Goal: Task Accomplishment & Management: Complete application form

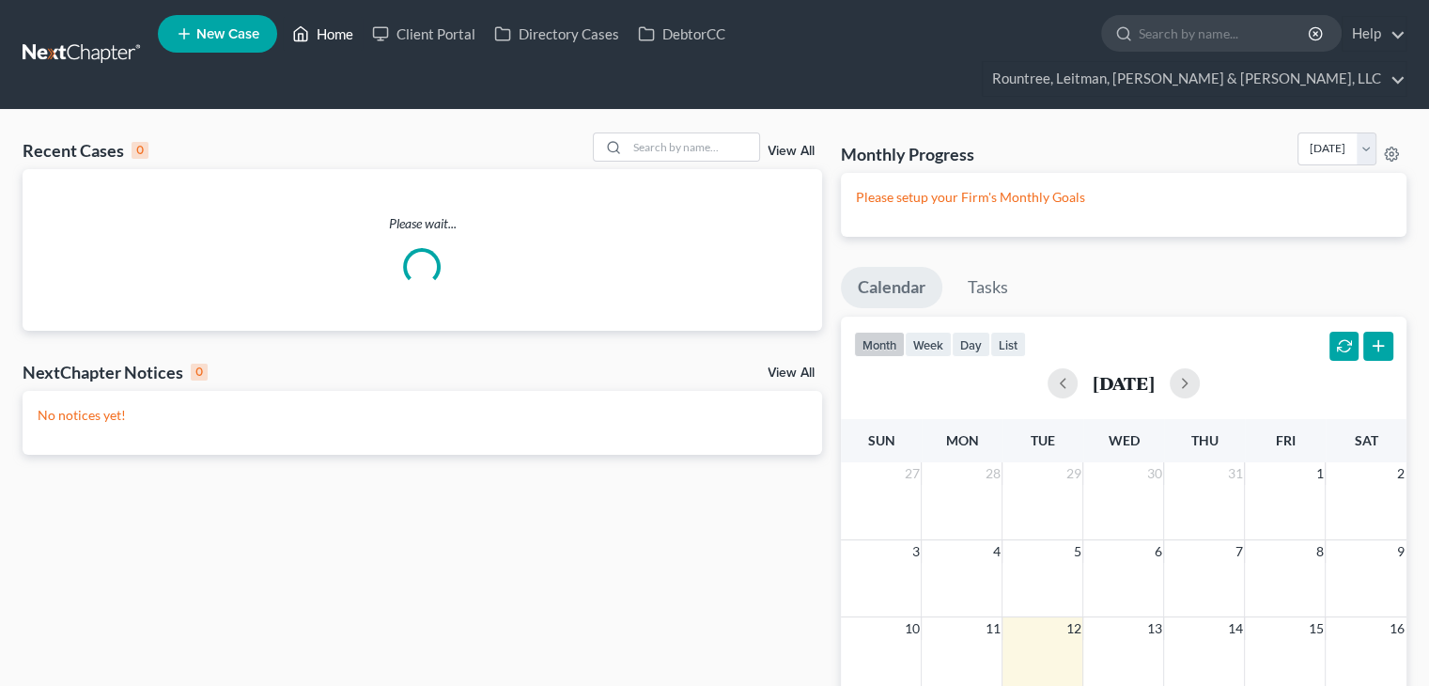
drag, startPoint x: 0, startPoint y: 0, endPoint x: 333, endPoint y: 40, distance: 335.9
click at [333, 40] on link "Home" at bounding box center [323, 34] width 80 height 34
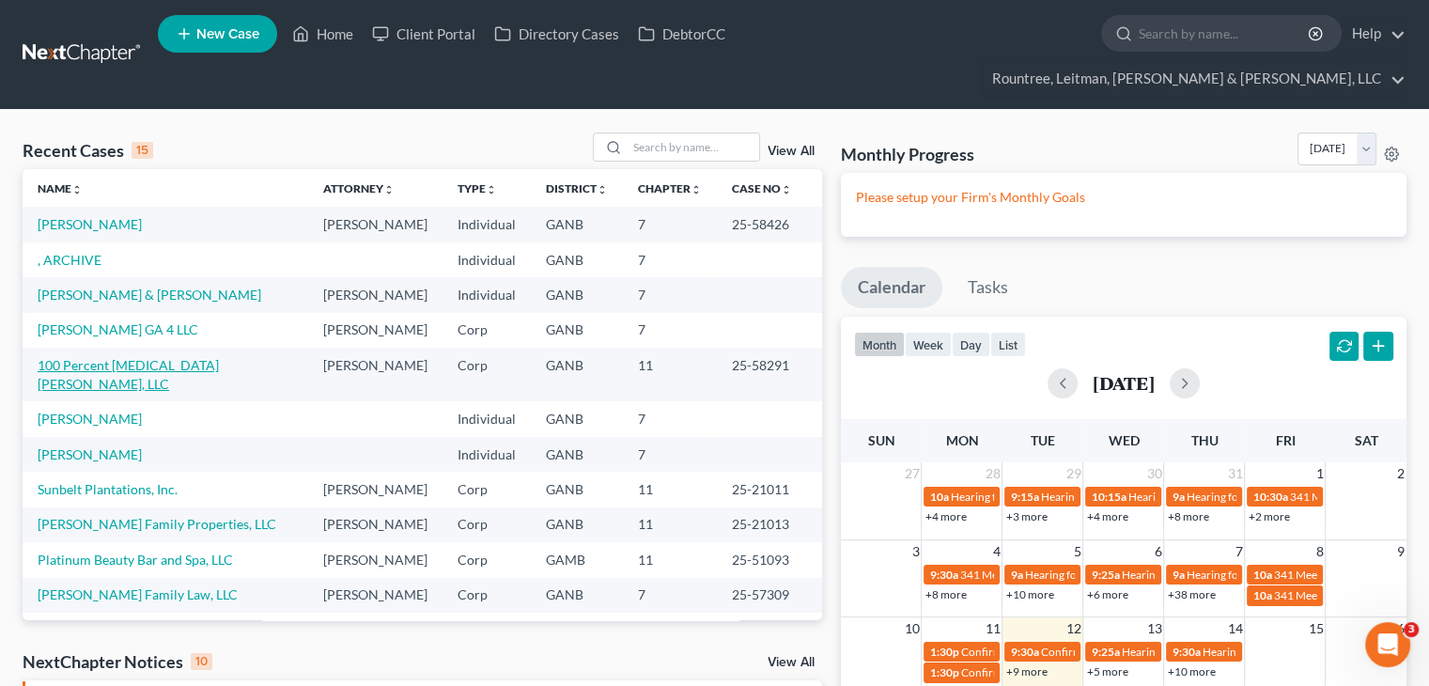
click at [99, 357] on link "100 Percent [MEDICAL_DATA] [PERSON_NAME], LLC" at bounding box center [128, 374] width 181 height 35
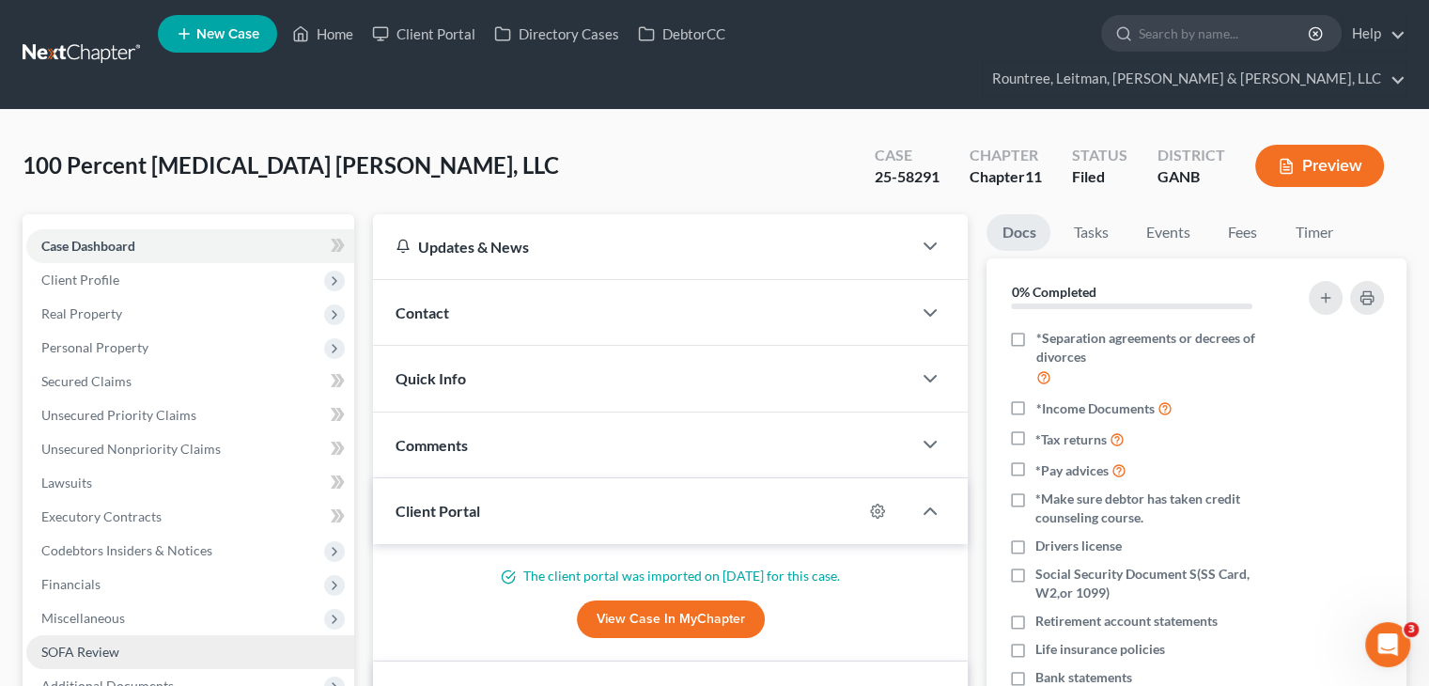
scroll to position [282, 0]
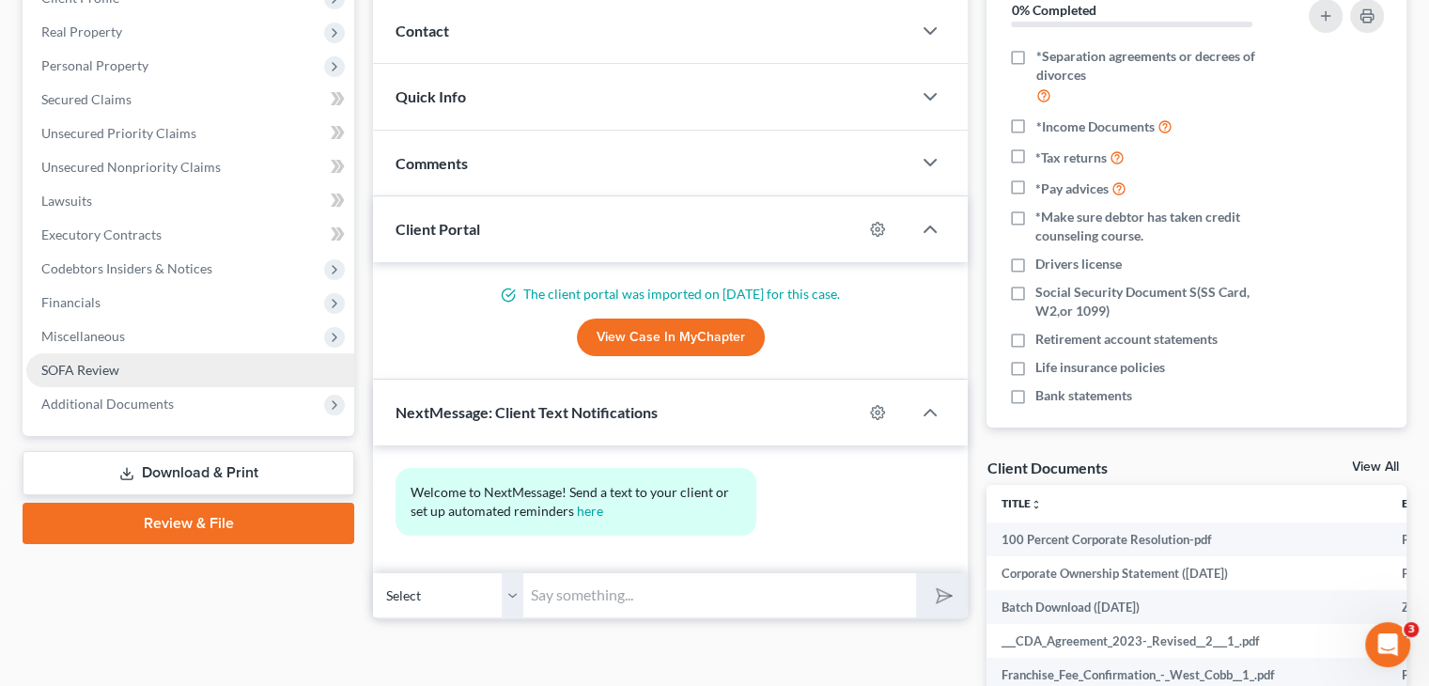
click at [81, 362] on span "SOFA Review" at bounding box center [80, 370] width 78 height 16
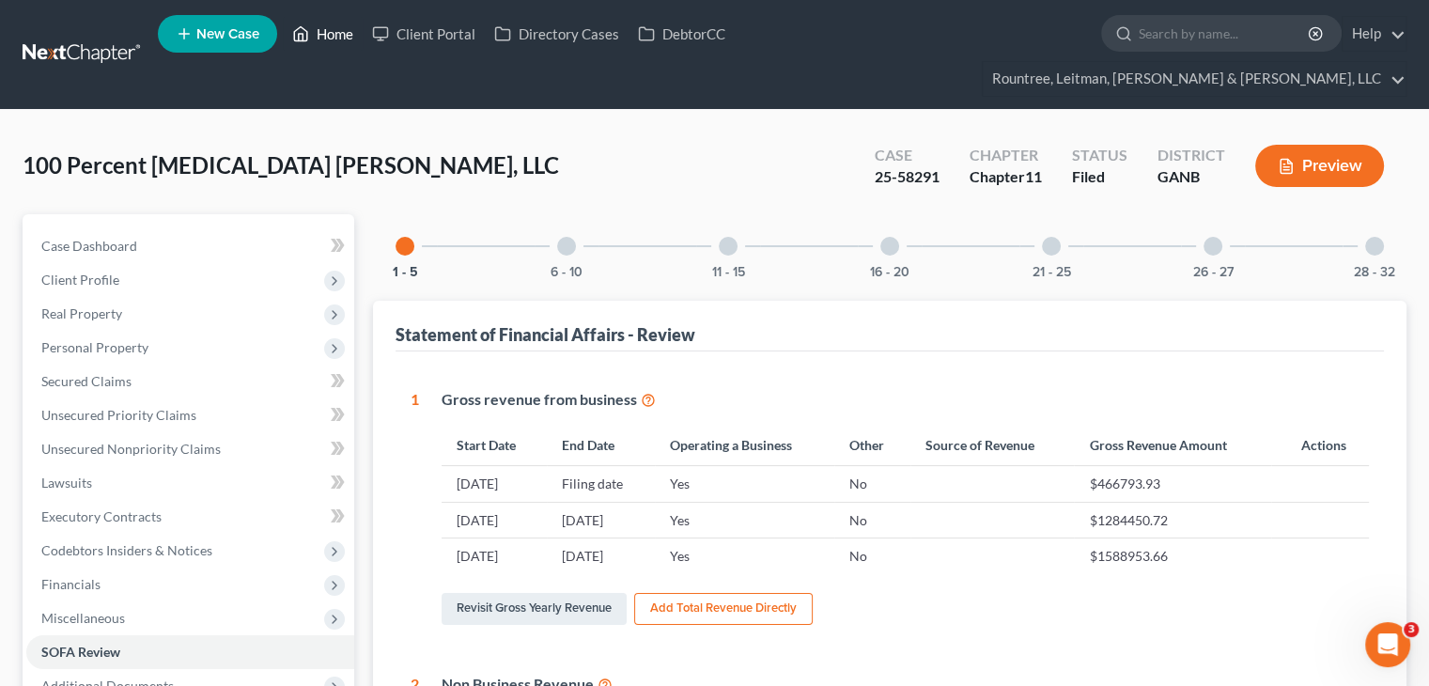
click at [339, 36] on link "Home" at bounding box center [323, 34] width 80 height 34
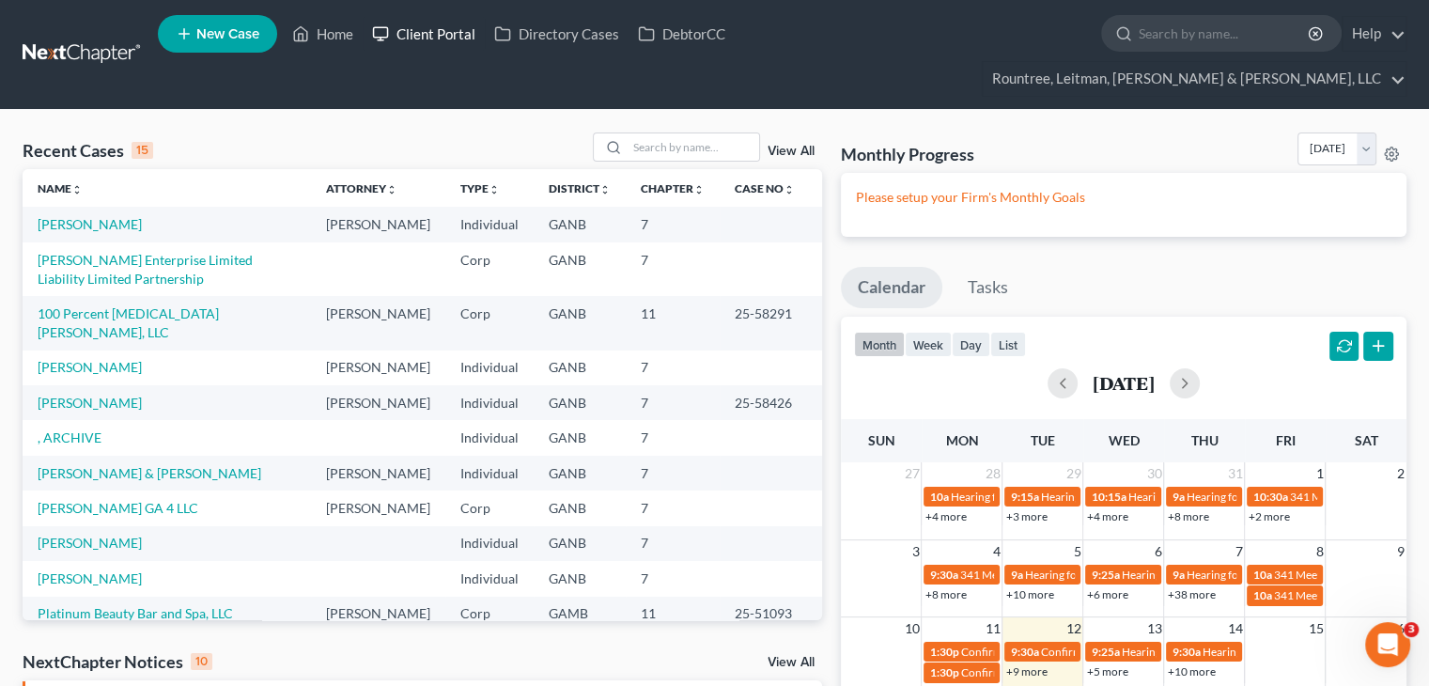
click at [434, 39] on link "Client Portal" at bounding box center [424, 34] width 122 height 34
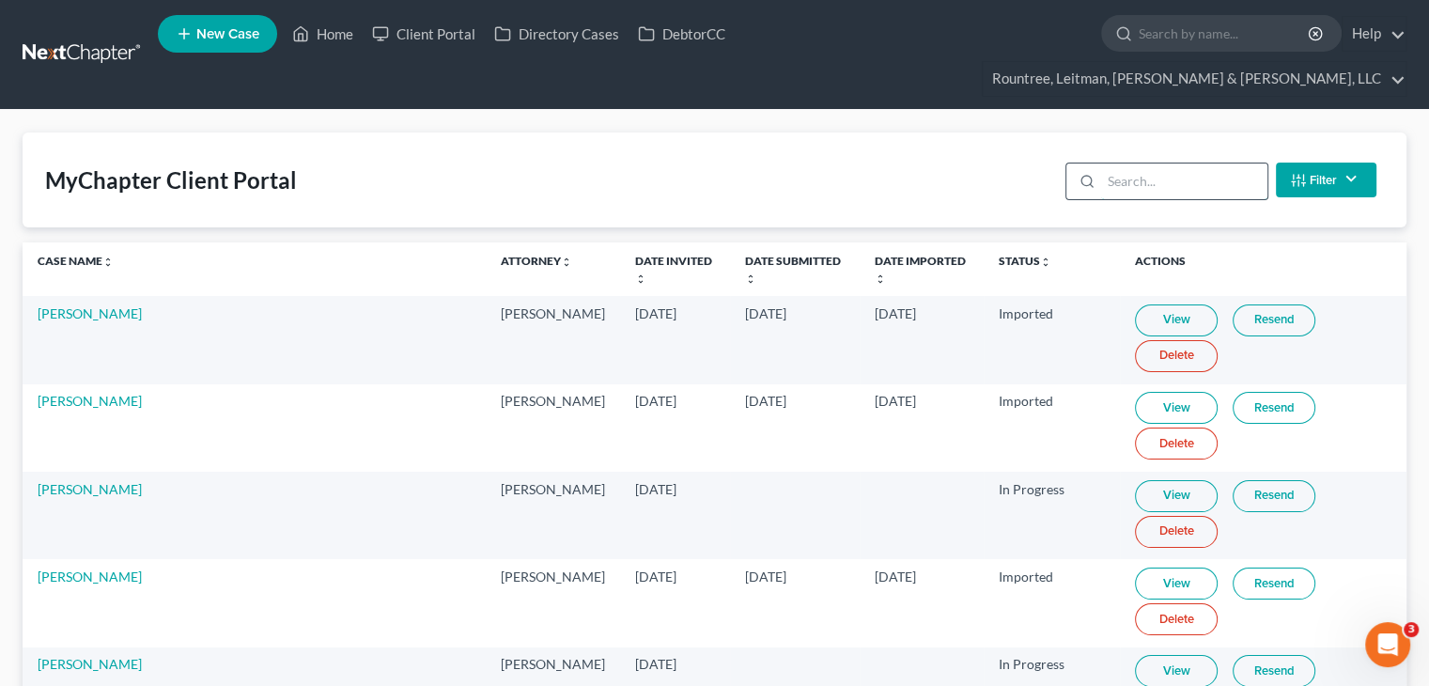
click at [1208, 163] on input "search" at bounding box center [1184, 181] width 166 height 36
drag, startPoint x: 1071, startPoint y: 132, endPoint x: 1030, endPoint y: 132, distance: 41.3
click at [1031, 132] on div "MyChapter Client Portal d Filter Status Filter... Invited In Progress Ready To …" at bounding box center [715, 179] width 1384 height 95
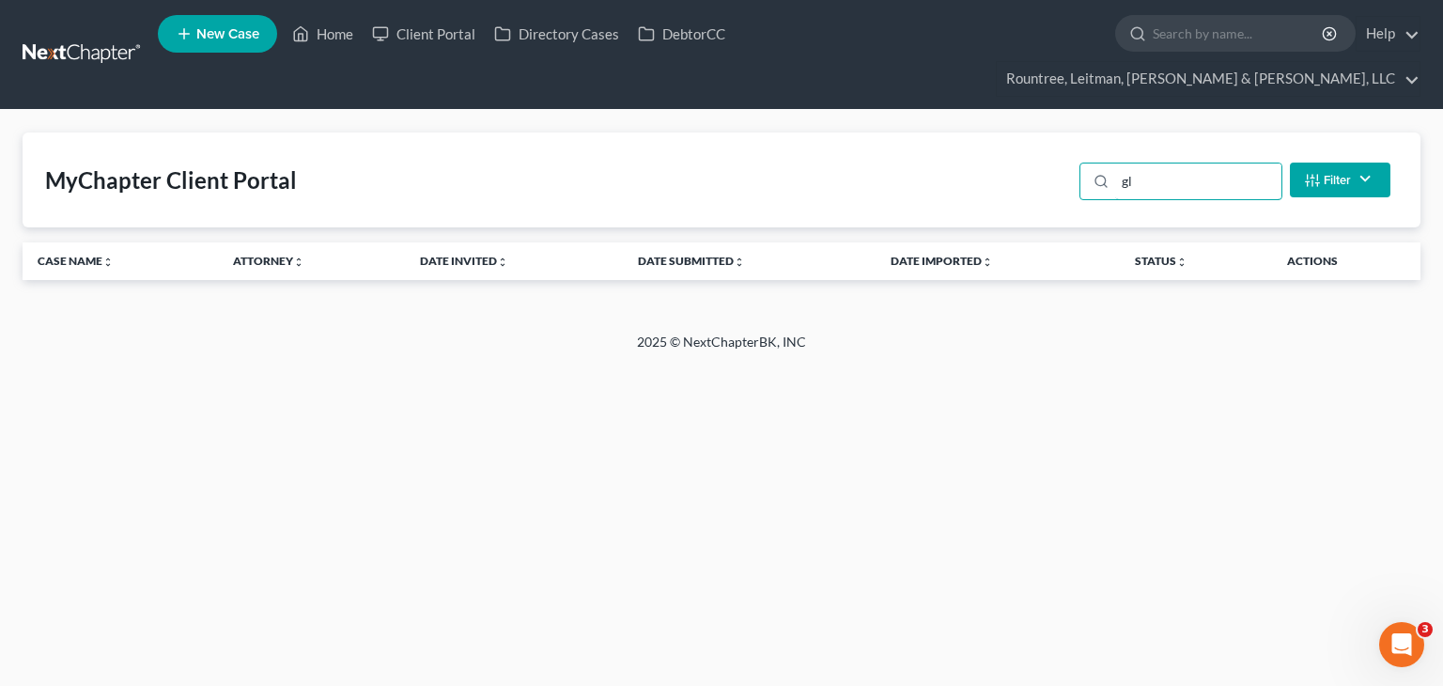
type input "g"
type input "glob"
click at [447, 31] on link "Client Portal" at bounding box center [424, 34] width 122 height 34
click at [334, 36] on link "Home" at bounding box center [323, 34] width 80 height 34
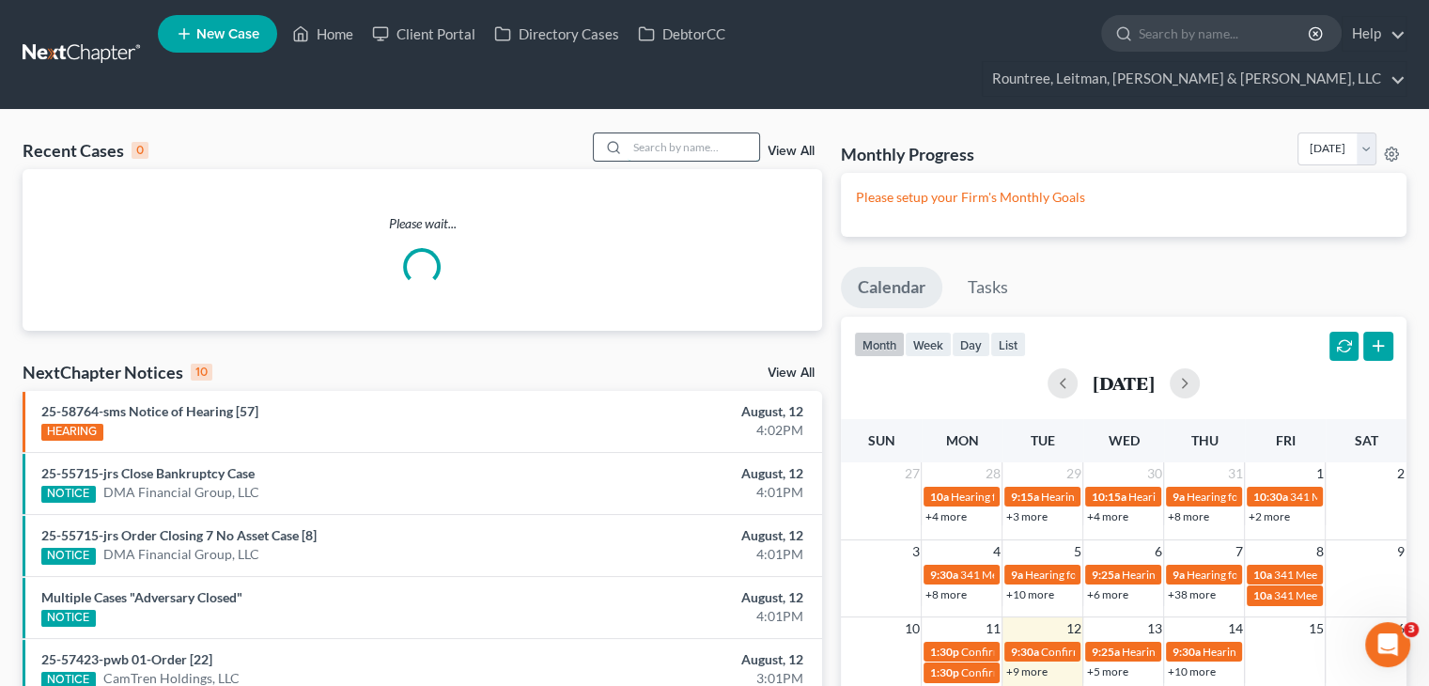
click at [662, 133] on input "search" at bounding box center [693, 146] width 132 height 27
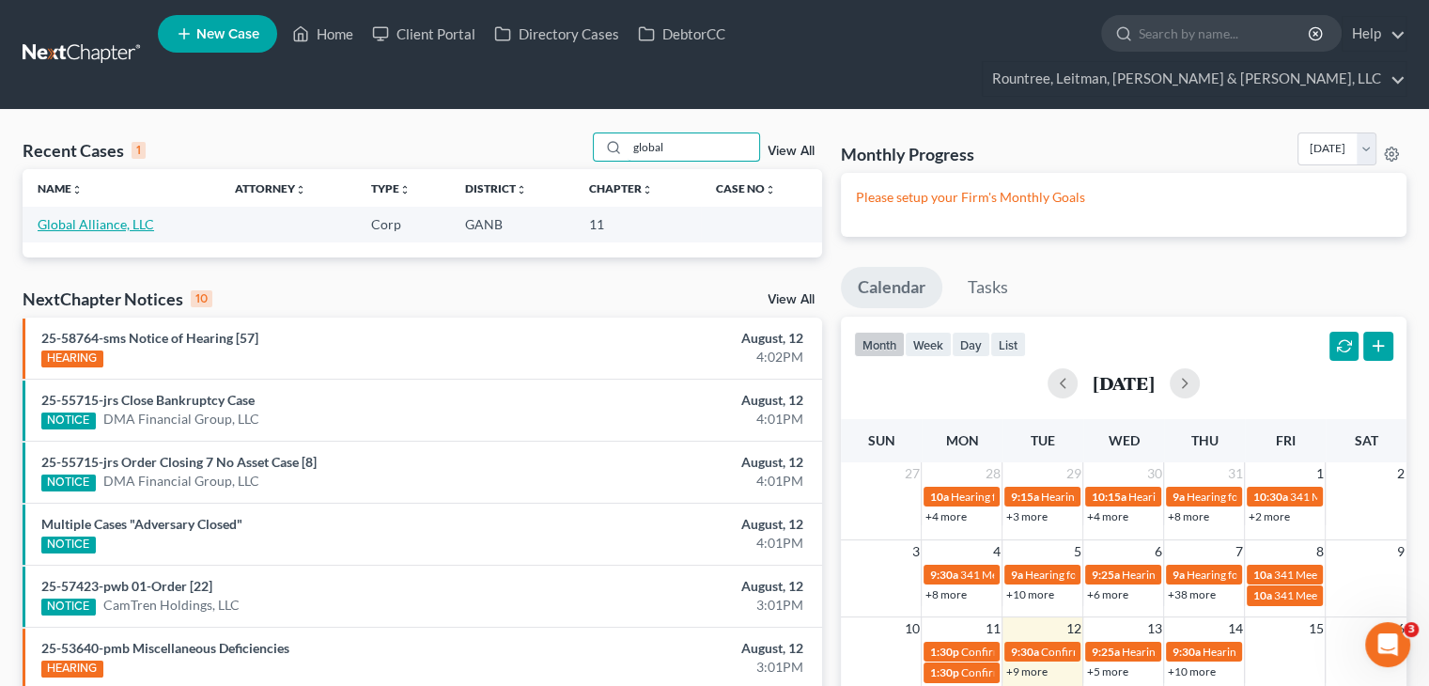
type input "global"
click at [84, 216] on link "Global Alliance, LLC" at bounding box center [96, 224] width 116 height 16
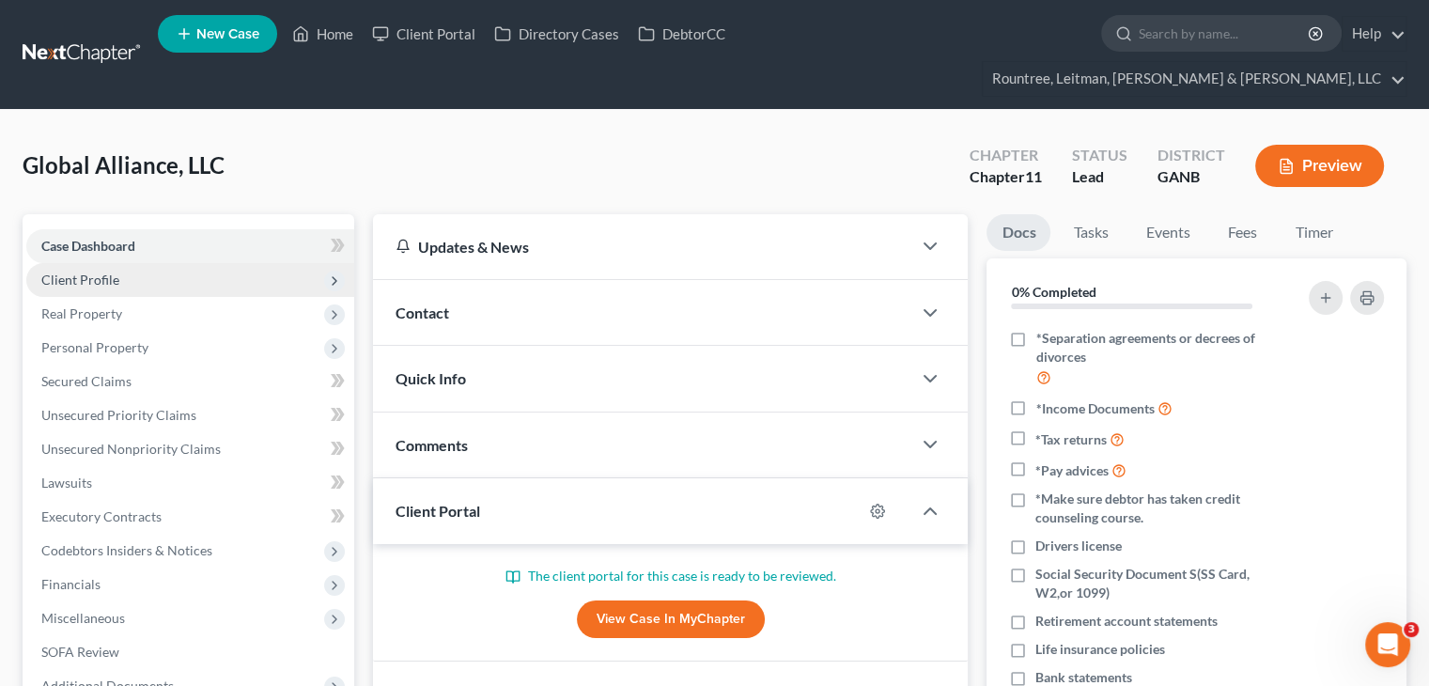
click at [91, 271] on span "Client Profile" at bounding box center [80, 279] width 78 height 16
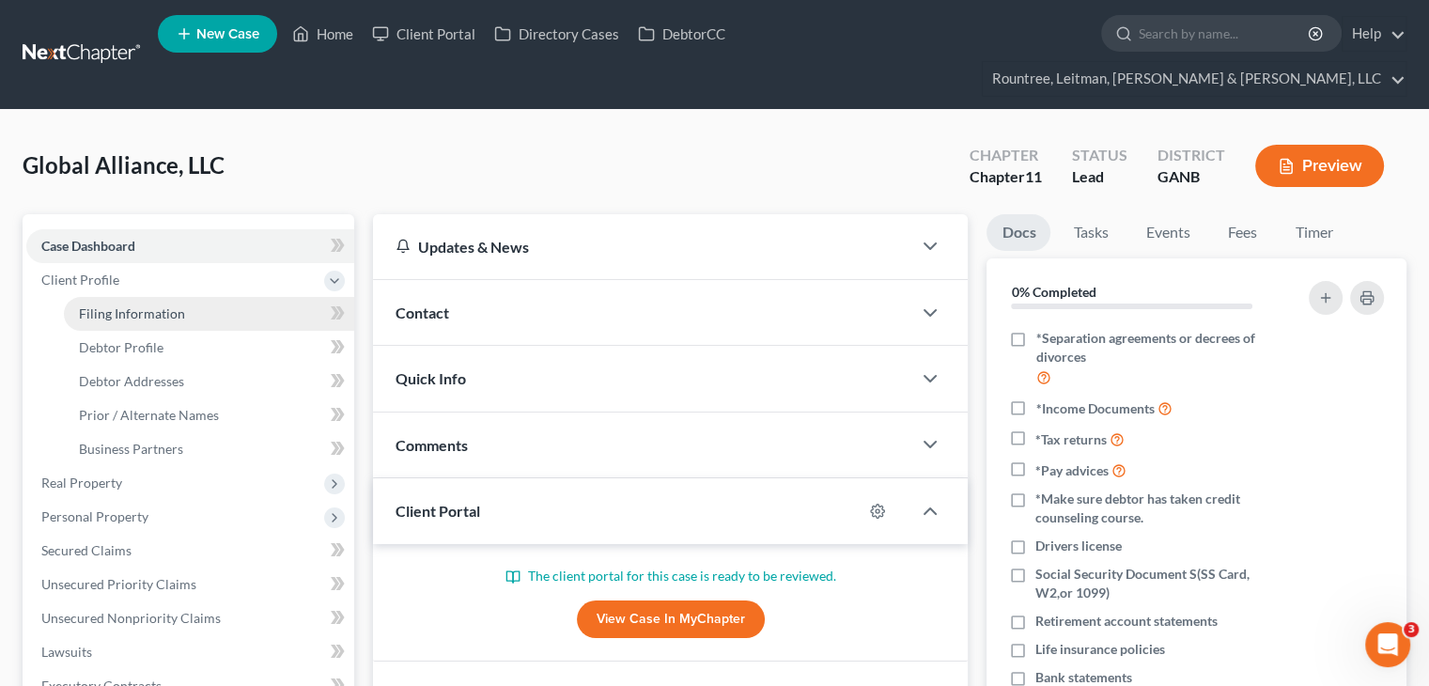
click at [95, 305] on span "Filing Information" at bounding box center [132, 313] width 106 height 16
select select "1"
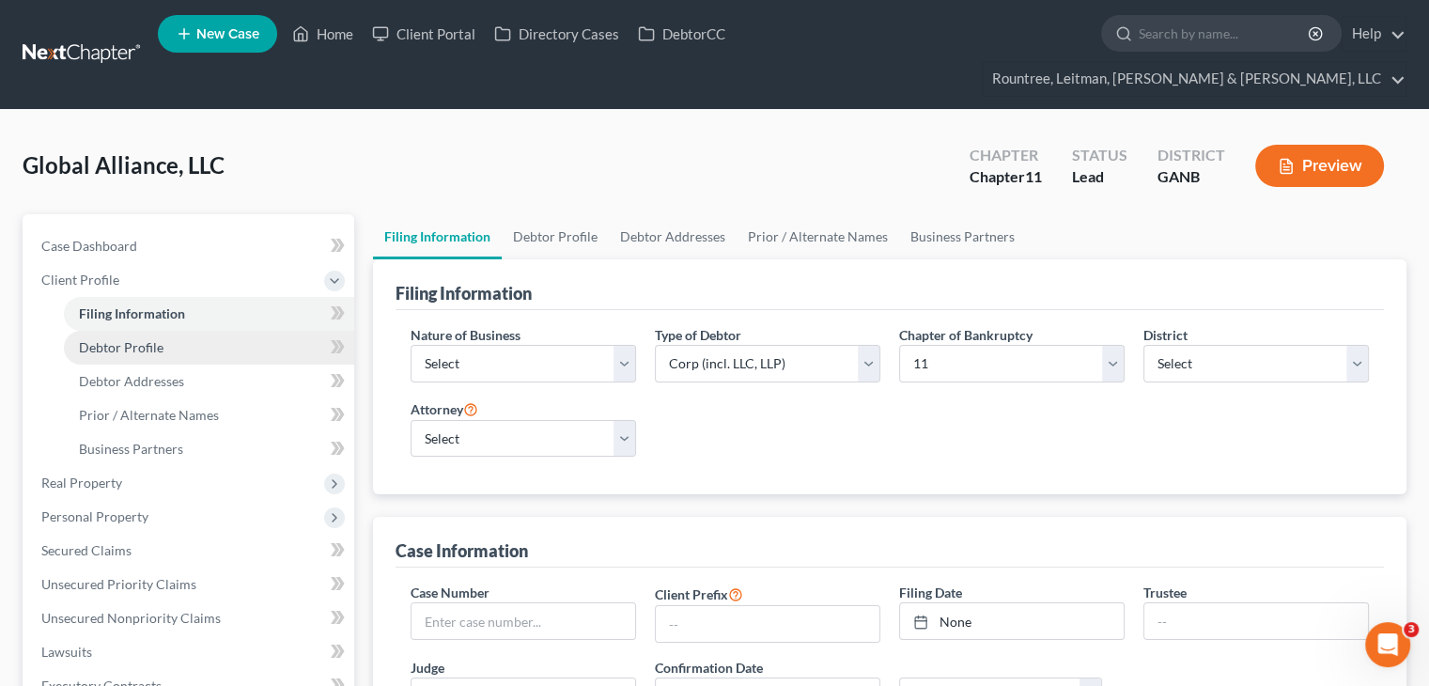
click at [105, 339] on span "Debtor Profile" at bounding box center [121, 347] width 85 height 16
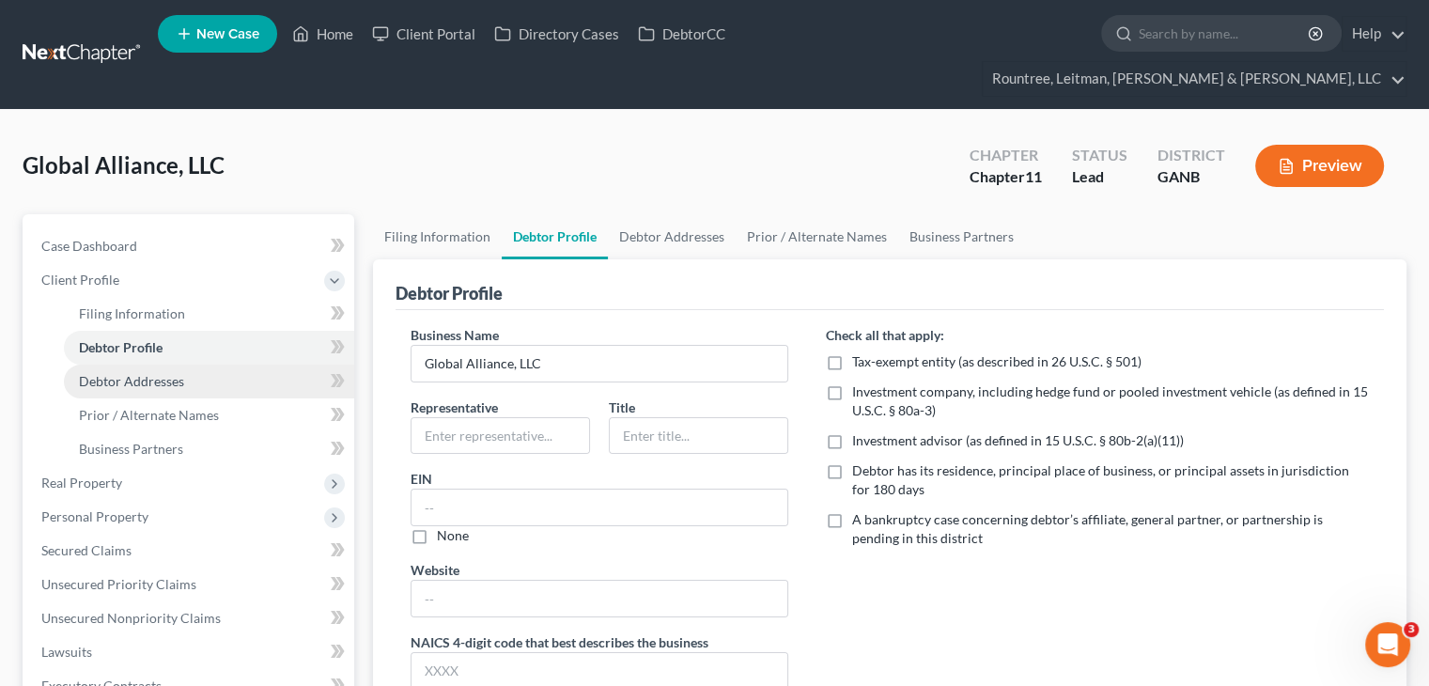
click at [113, 373] on span "Debtor Addresses" at bounding box center [131, 381] width 105 height 16
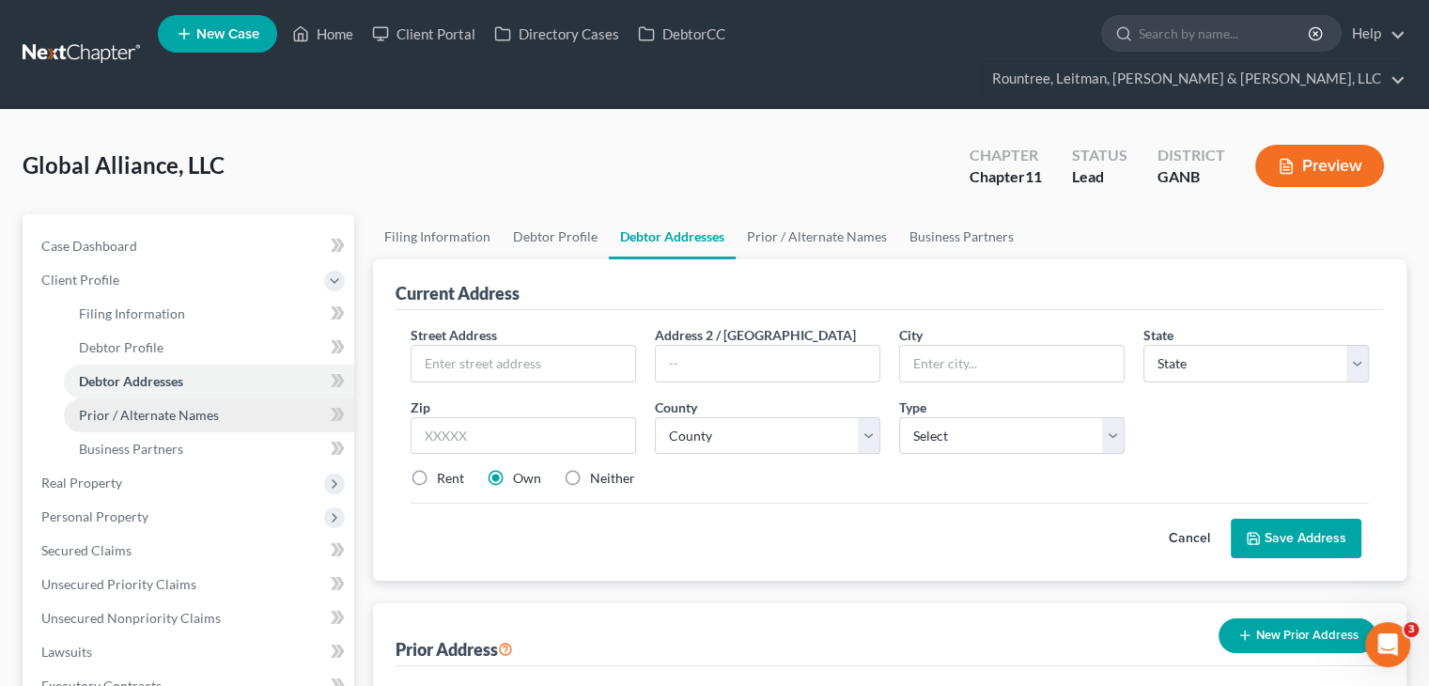
click at [120, 407] on span "Prior / Alternate Names" at bounding box center [149, 415] width 140 height 16
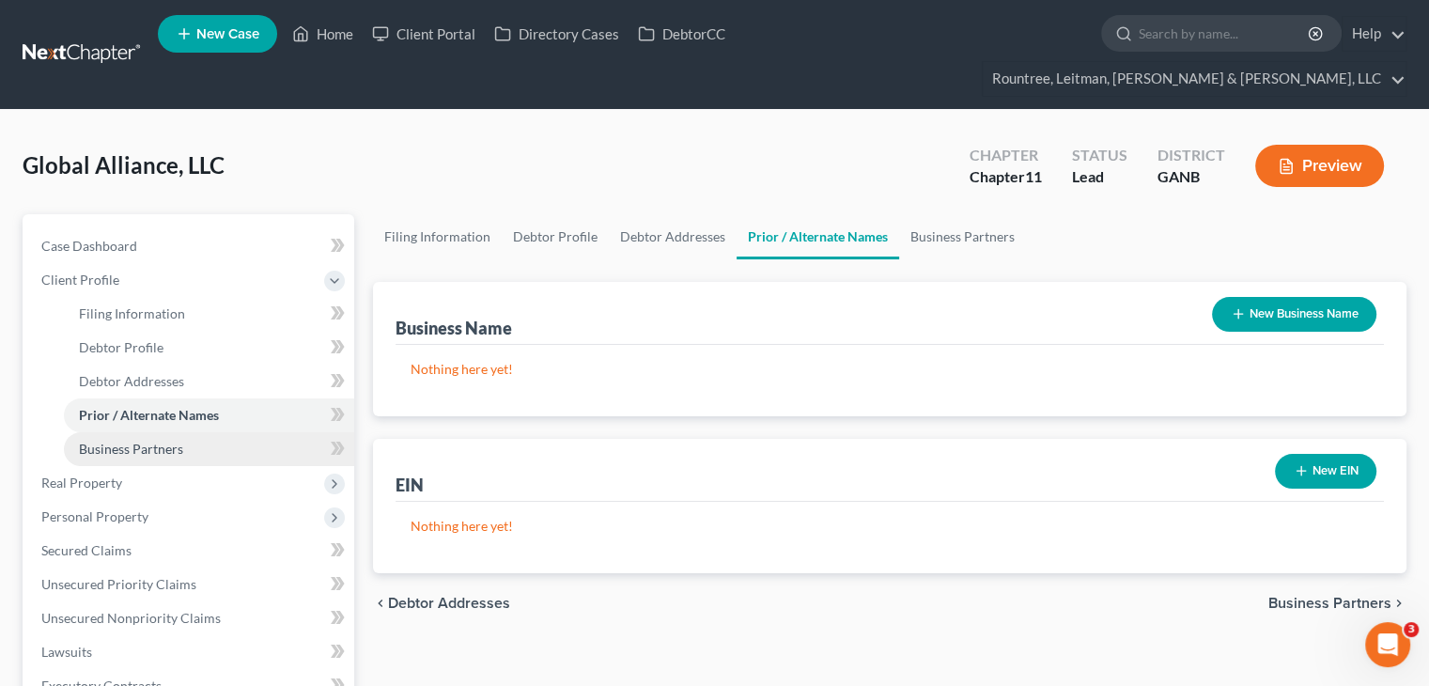
click at [113, 441] on span "Business Partners" at bounding box center [131, 449] width 104 height 16
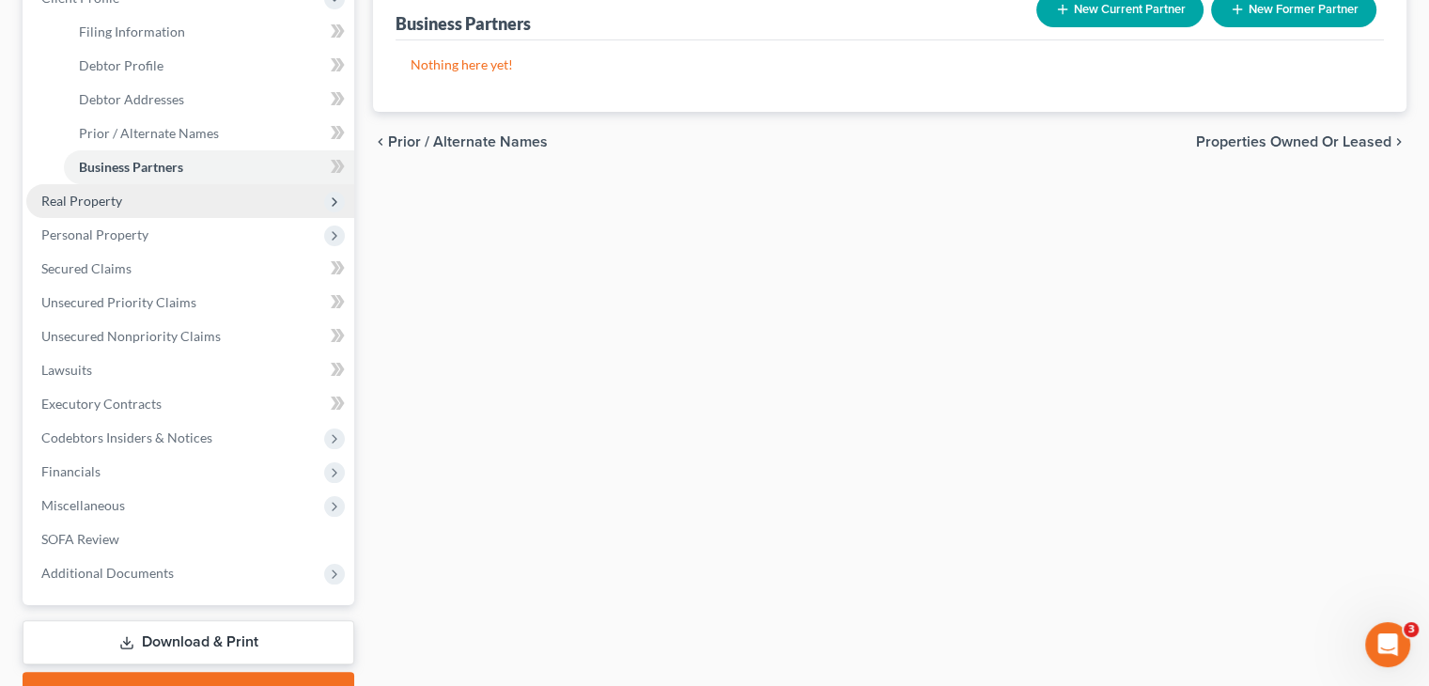
click at [62, 193] on span "Real Property" at bounding box center [81, 201] width 81 height 16
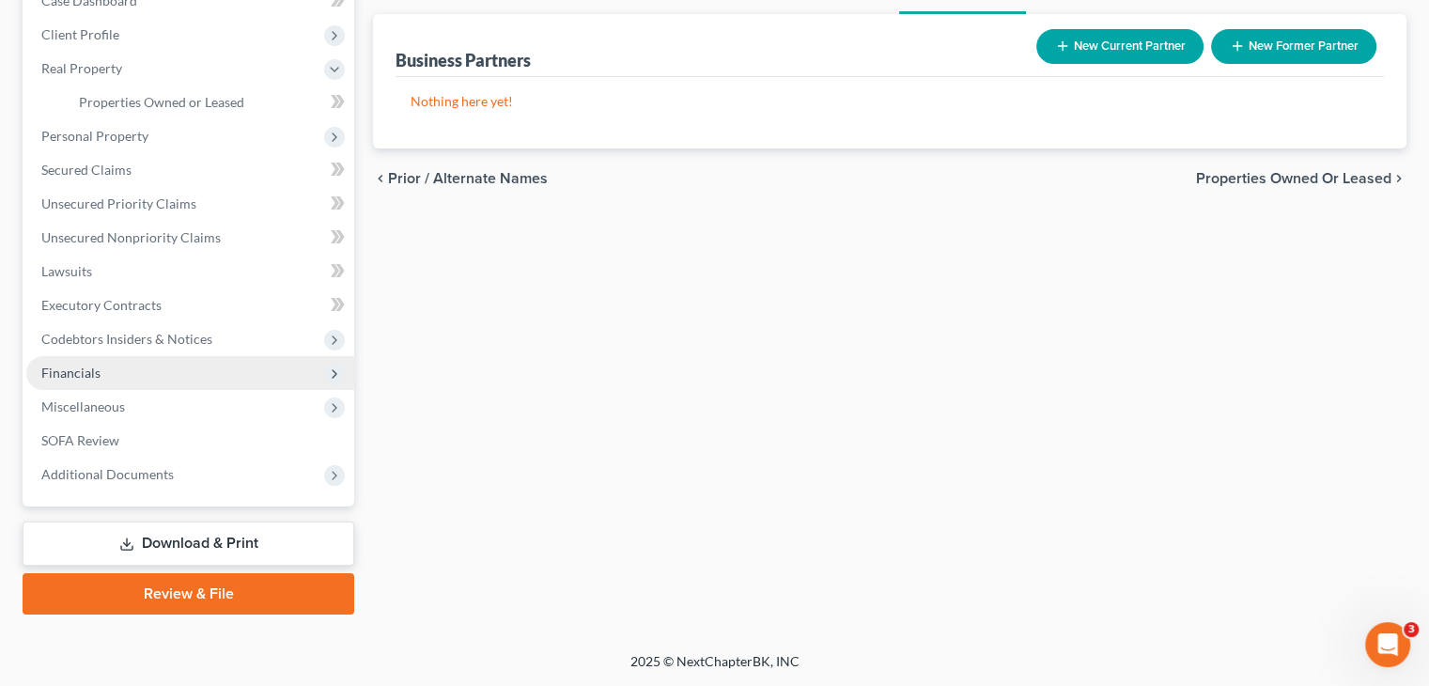
scroll to position [210, 0]
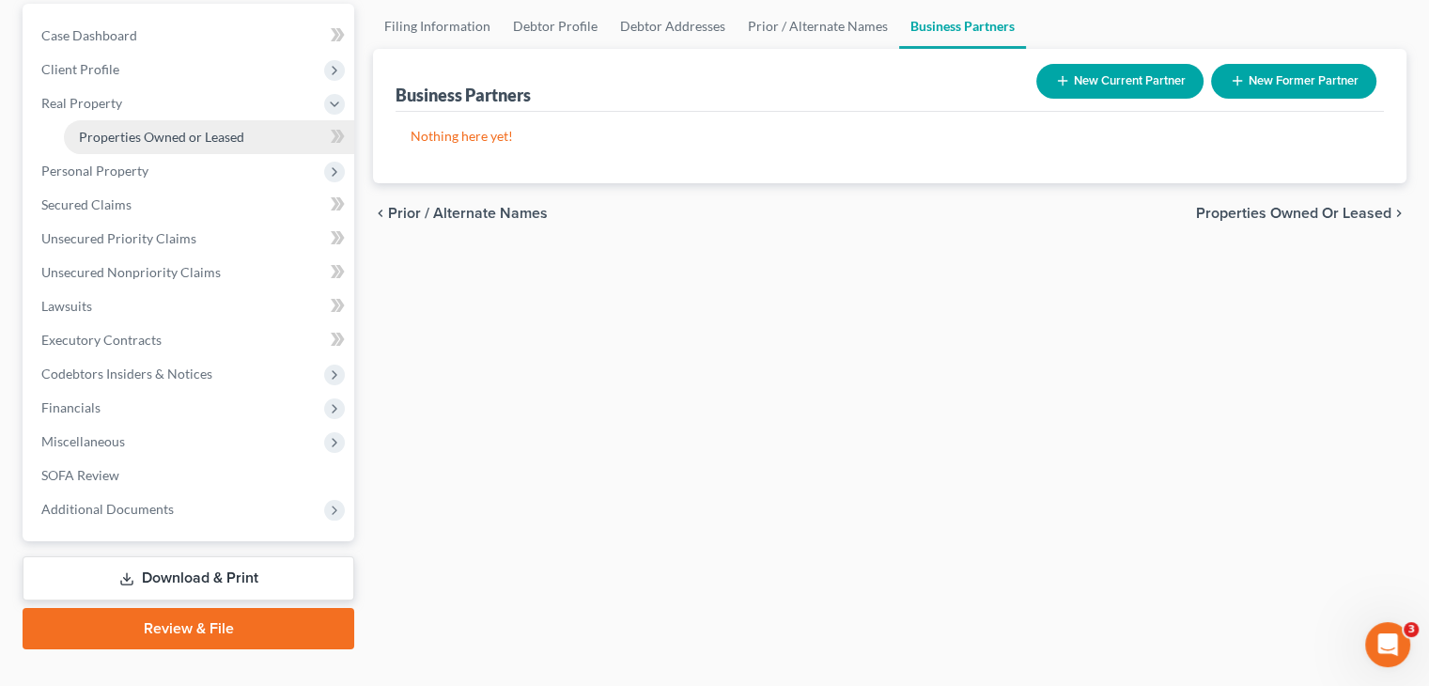
click at [147, 120] on link "Properties Owned or Leased" at bounding box center [209, 137] width 290 height 34
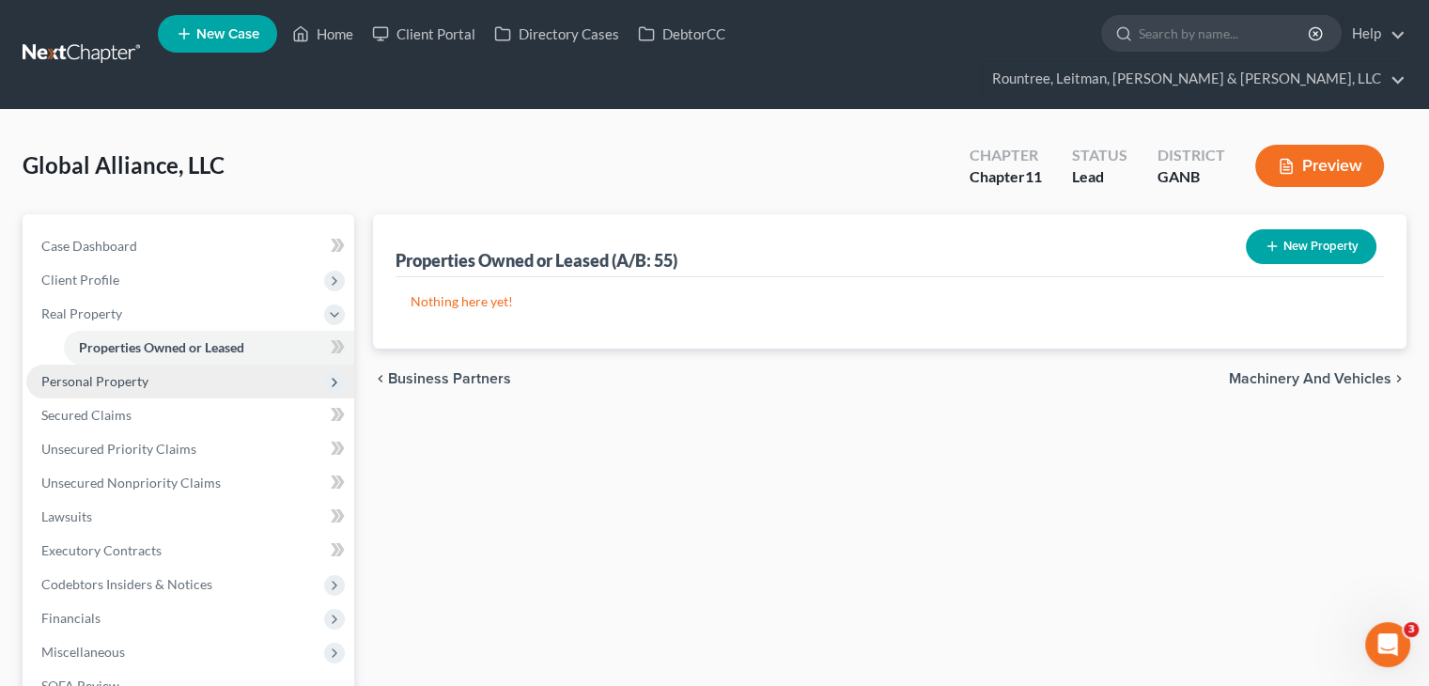
click at [102, 373] on span "Personal Property" at bounding box center [94, 381] width 107 height 16
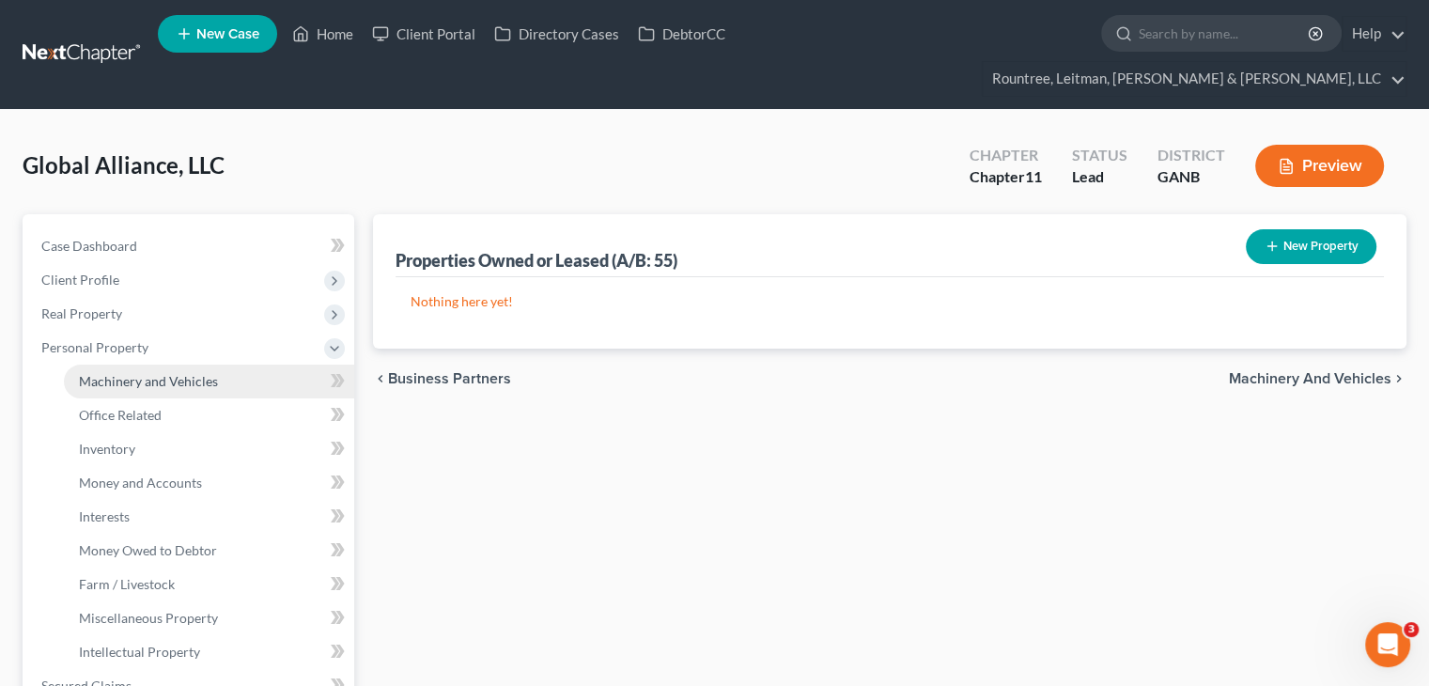
click at [123, 373] on span "Machinery and Vehicles" at bounding box center [148, 381] width 139 height 16
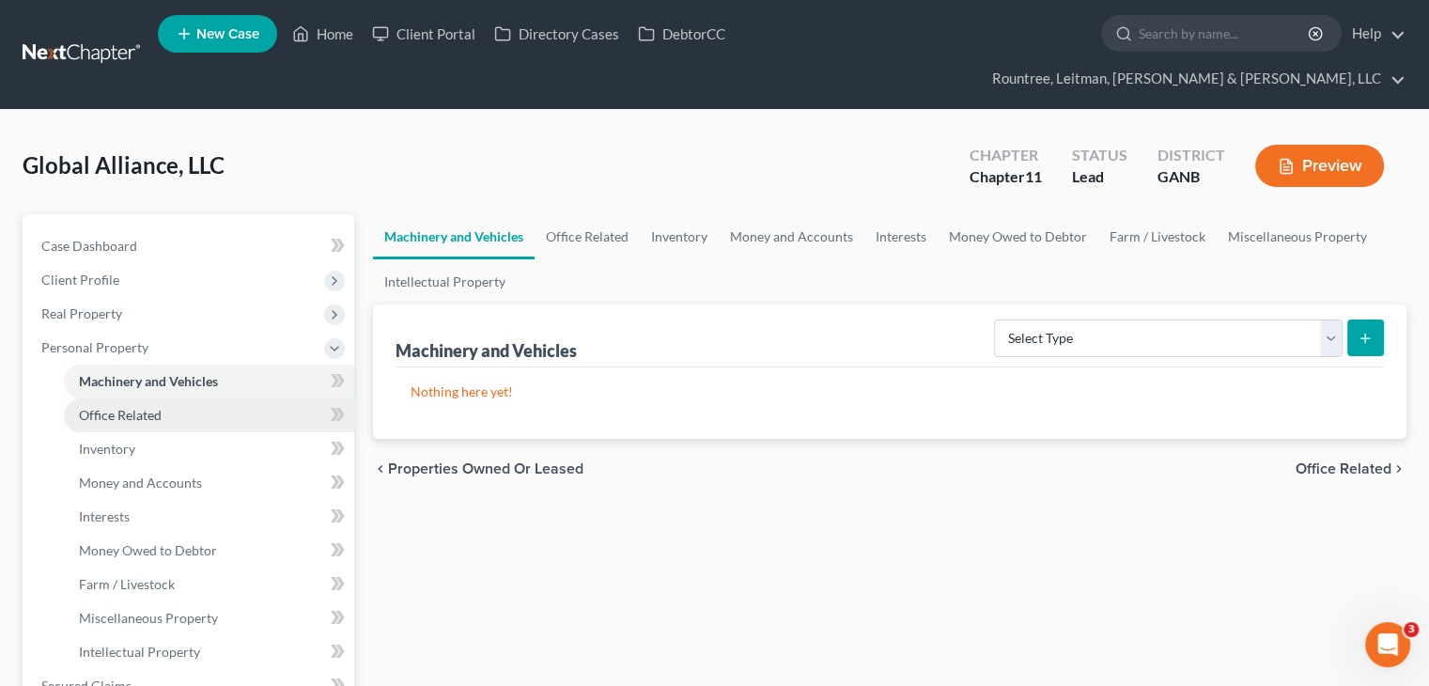
click at [120, 407] on span "Office Related" at bounding box center [120, 415] width 83 height 16
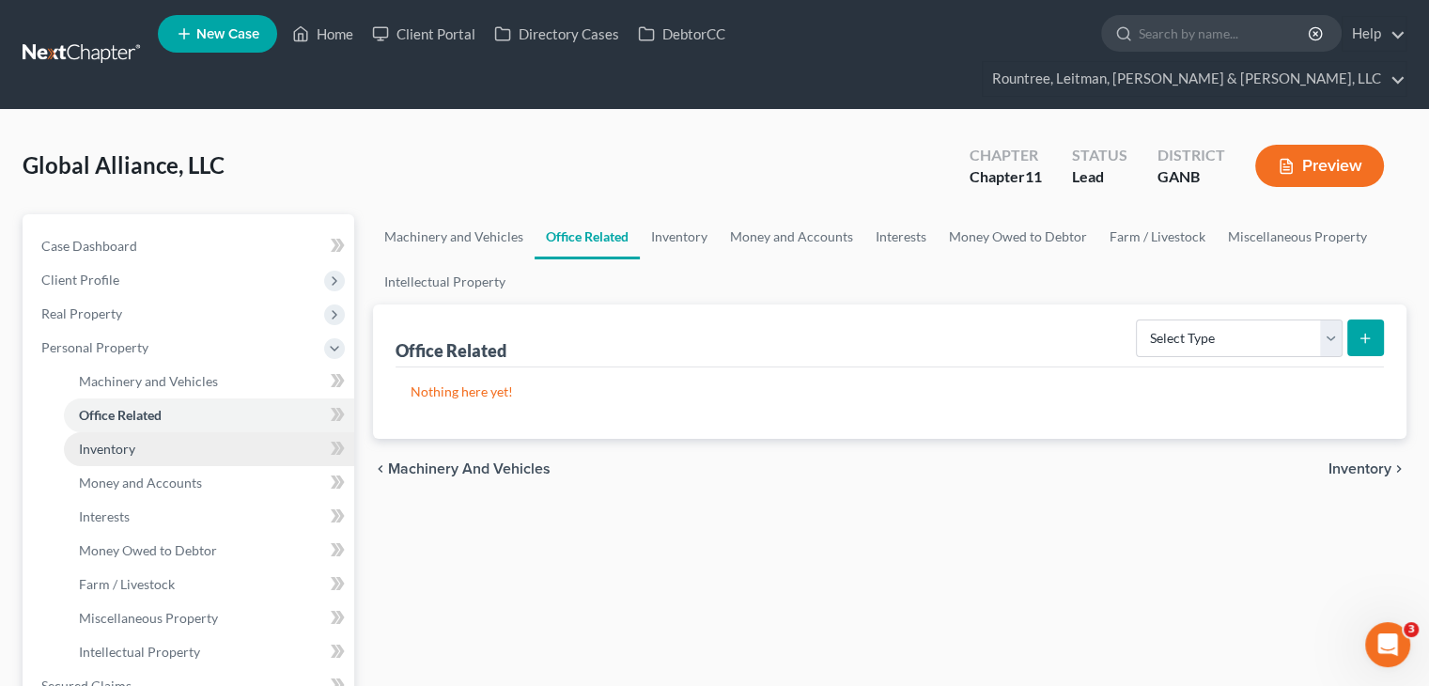
click at [117, 441] on span "Inventory" at bounding box center [107, 449] width 56 height 16
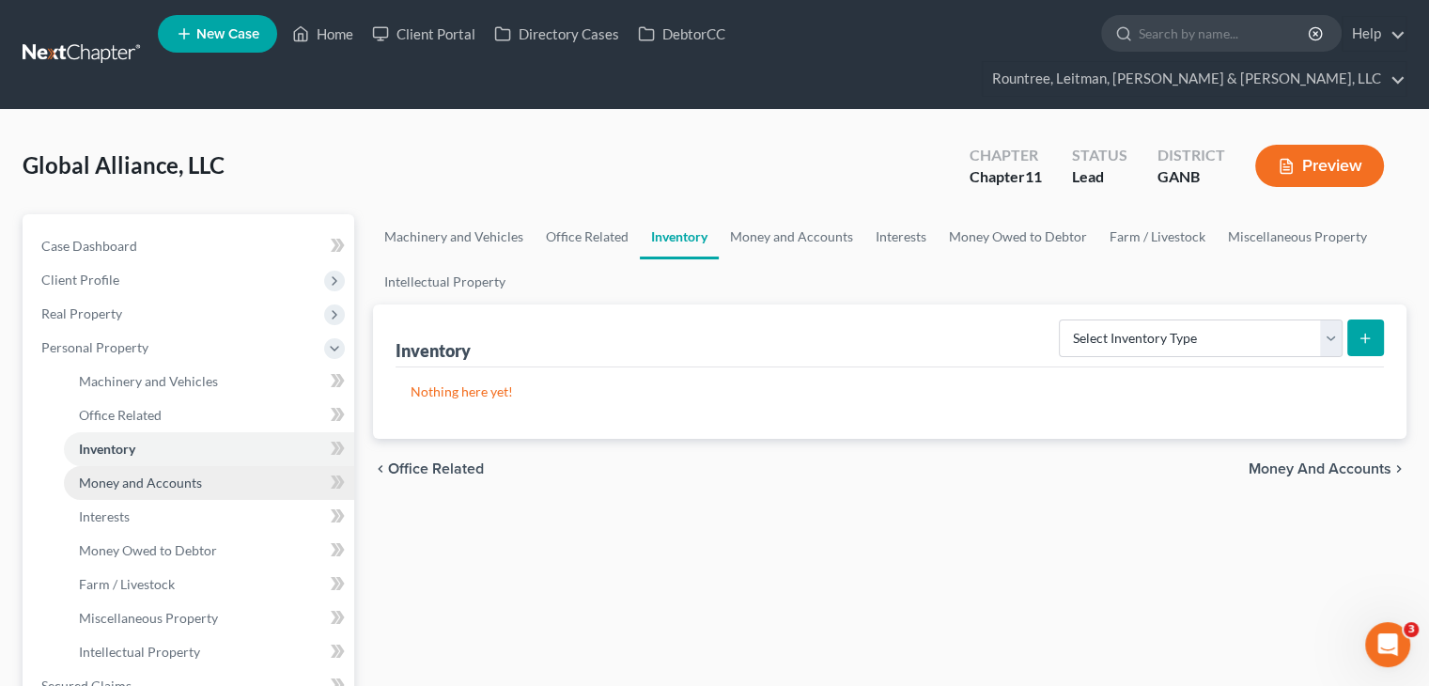
click at [118, 474] on span "Money and Accounts" at bounding box center [140, 482] width 123 height 16
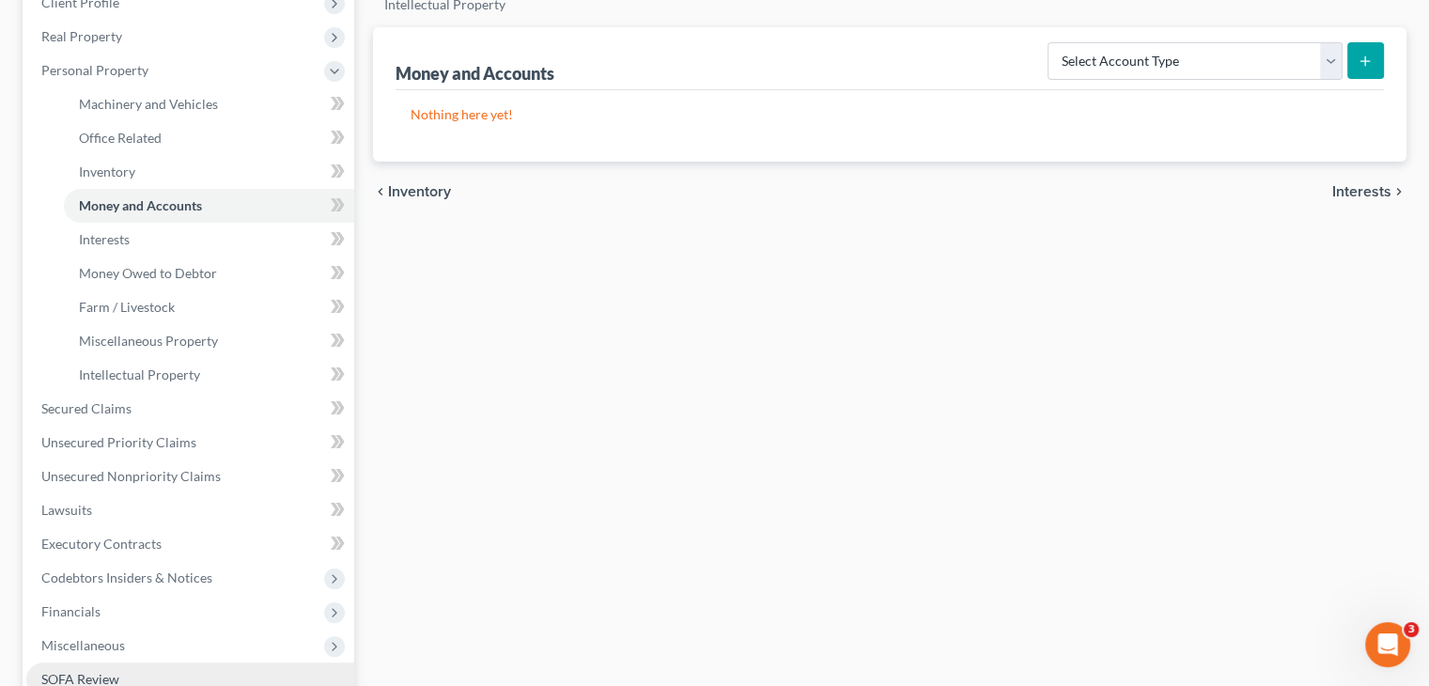
scroll to position [376, 0]
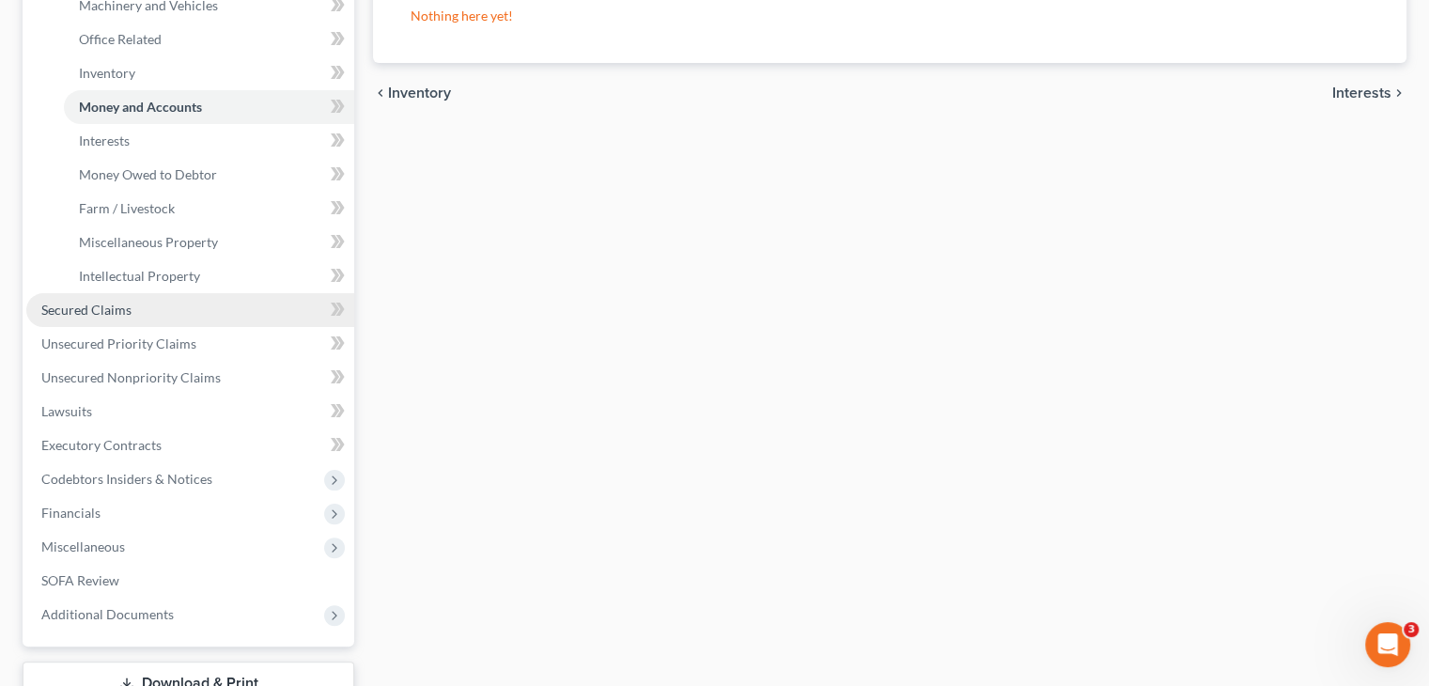
click at [76, 302] on span "Secured Claims" at bounding box center [86, 310] width 90 height 16
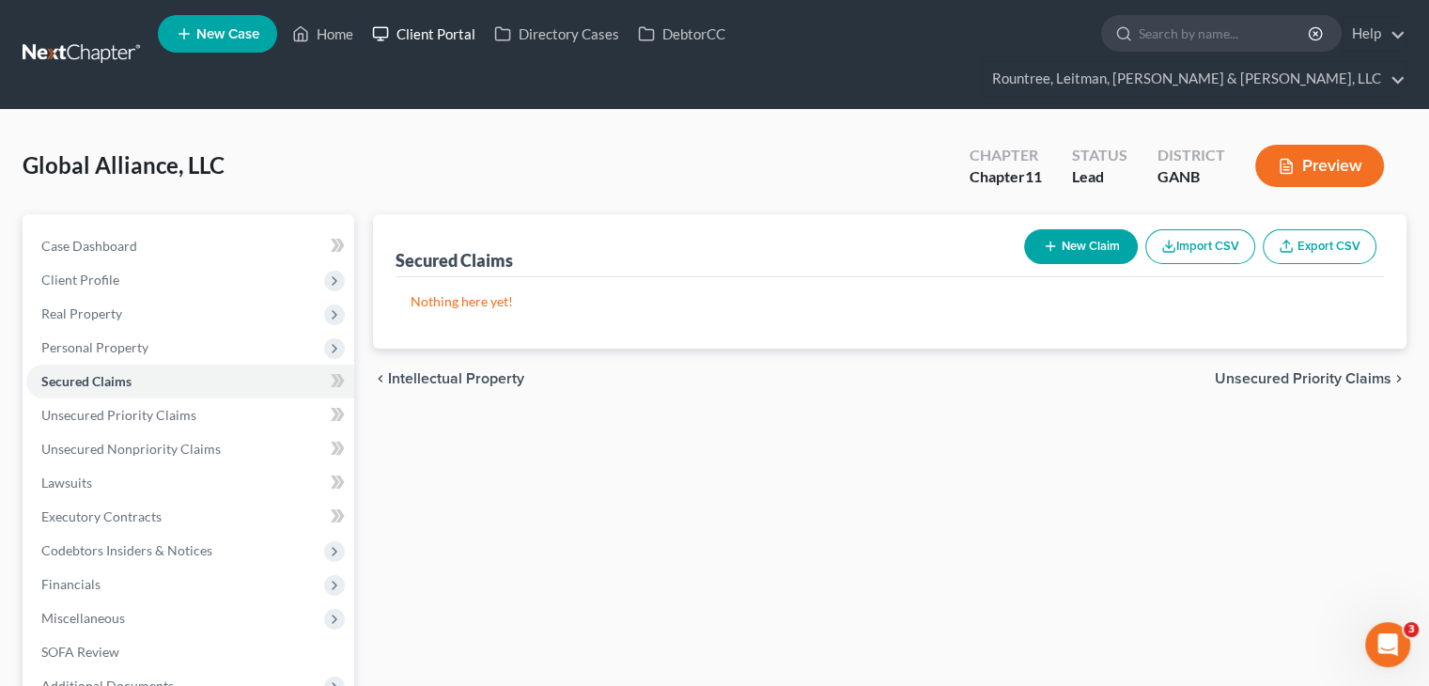
click at [422, 23] on link "Client Portal" at bounding box center [424, 34] width 122 height 34
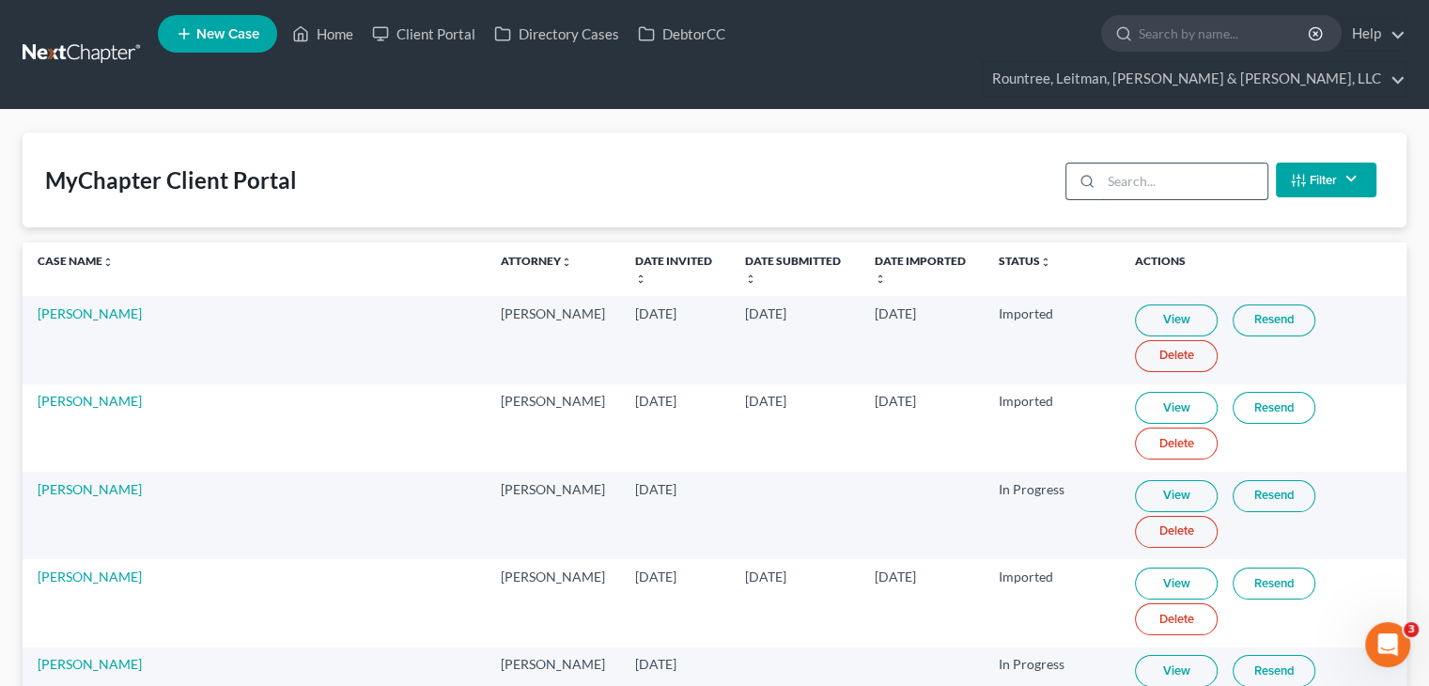
click at [1194, 163] on input "search" at bounding box center [1184, 181] width 166 height 36
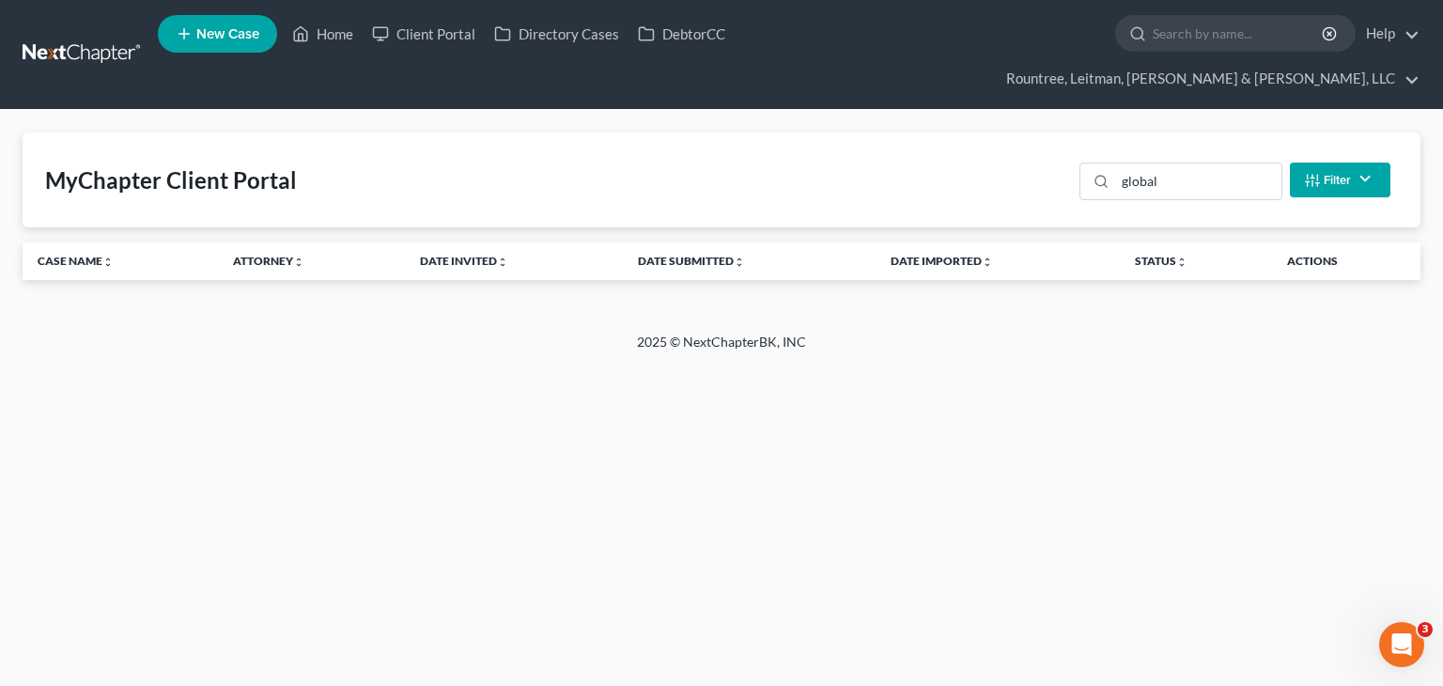
click at [1324, 163] on button "Filter" at bounding box center [1340, 180] width 101 height 35
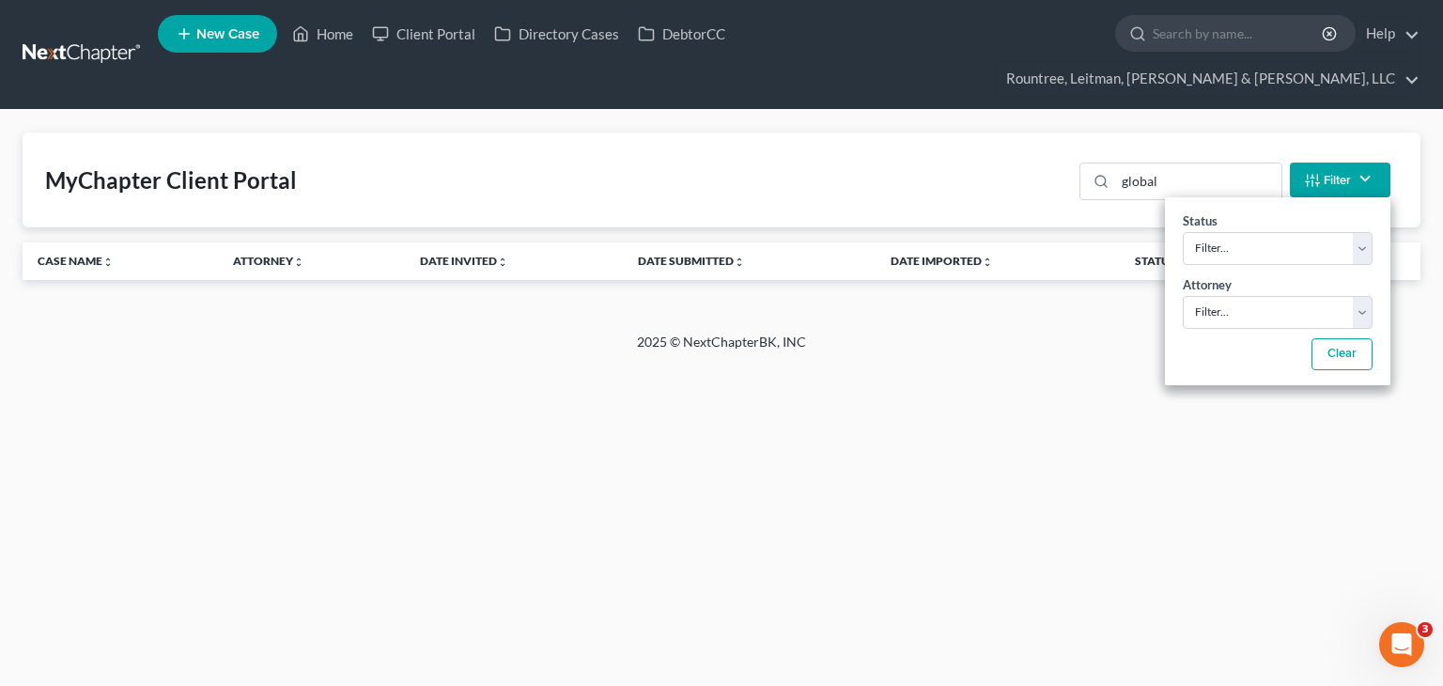
click at [1324, 163] on button "Filter" at bounding box center [1340, 180] width 101 height 35
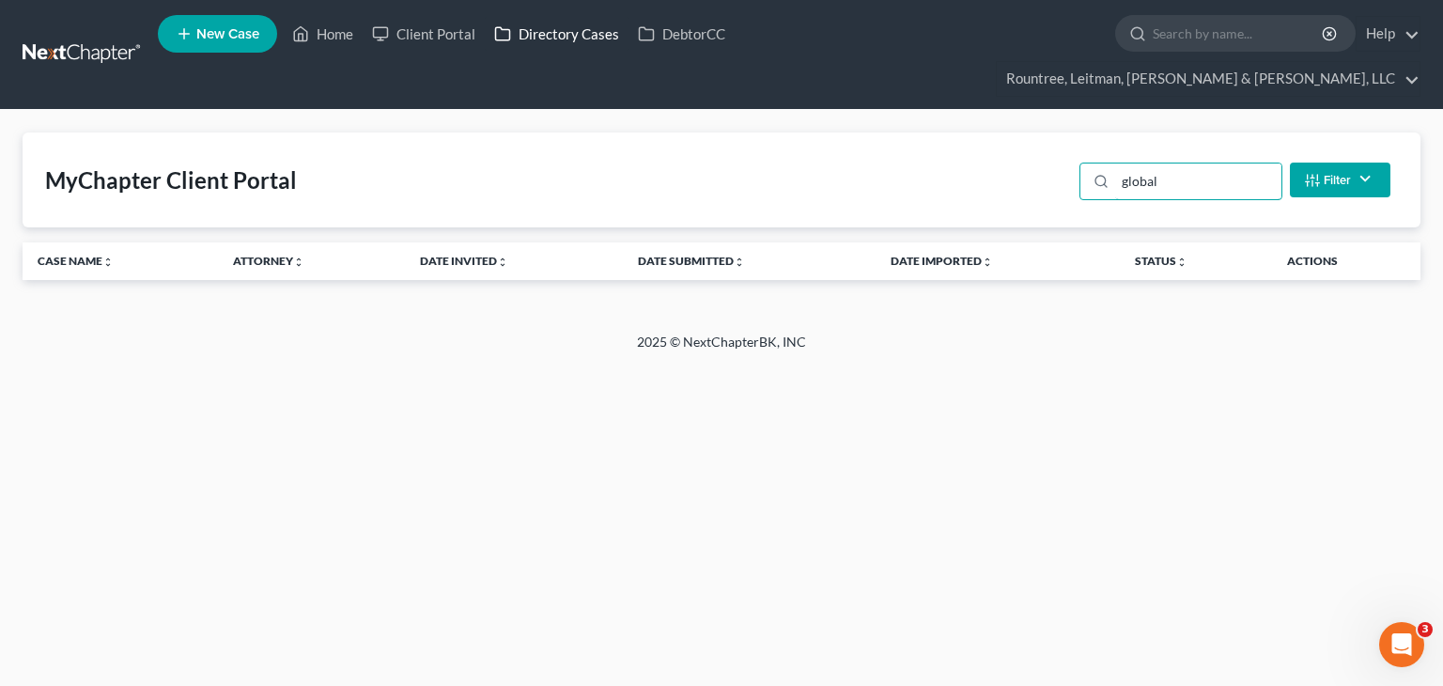
drag, startPoint x: 1224, startPoint y: 143, endPoint x: 614, endPoint y: 20, distance: 621.9
click at [796, 132] on div "MyChapter Client Portal global Filter Status Filter... Invited In Progress Read…" at bounding box center [722, 179] width 1398 height 95
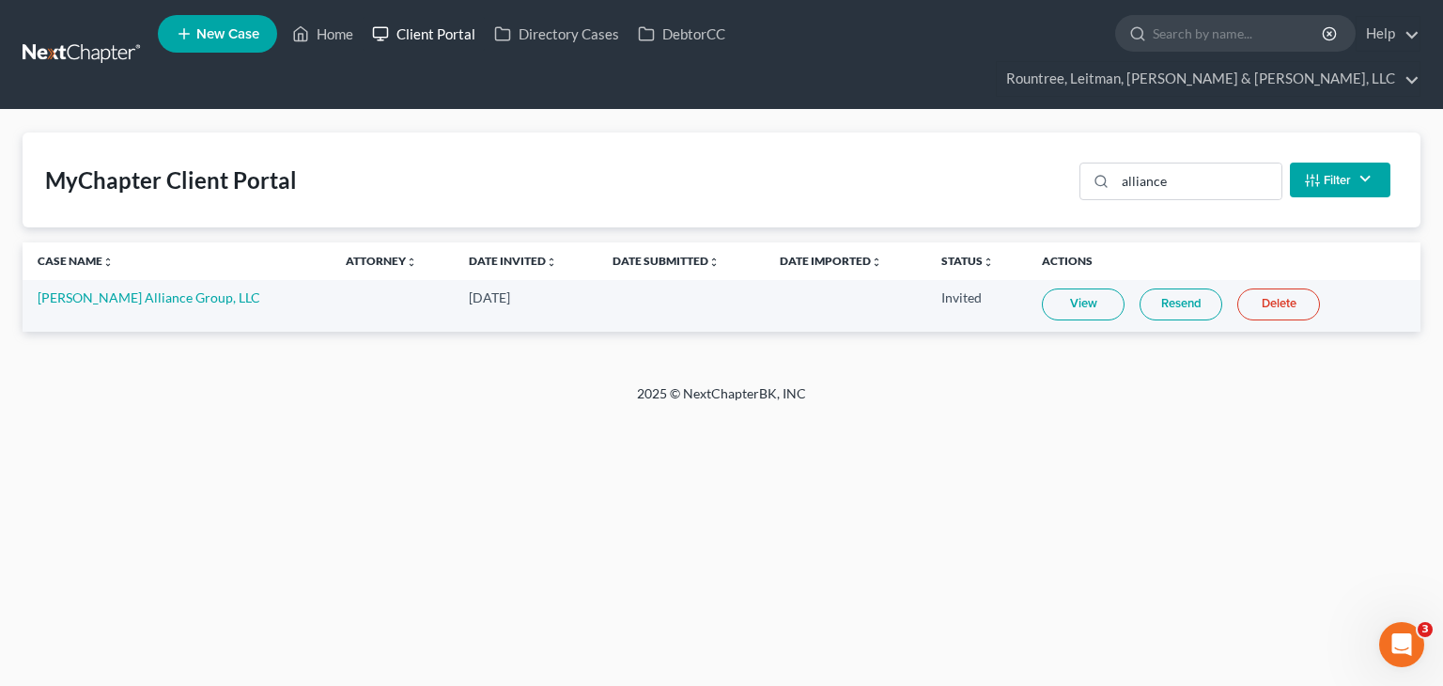
click at [421, 32] on link "Client Portal" at bounding box center [424, 34] width 122 height 34
click at [1185, 163] on input "alliance" at bounding box center [1198, 181] width 166 height 36
drag, startPoint x: 1185, startPoint y: 143, endPoint x: 817, endPoint y: 135, distance: 368.3
click at [847, 136] on div "MyChapter Client Portal alliance Filter Status Filter... Invited In Progress Re…" at bounding box center [722, 179] width 1398 height 95
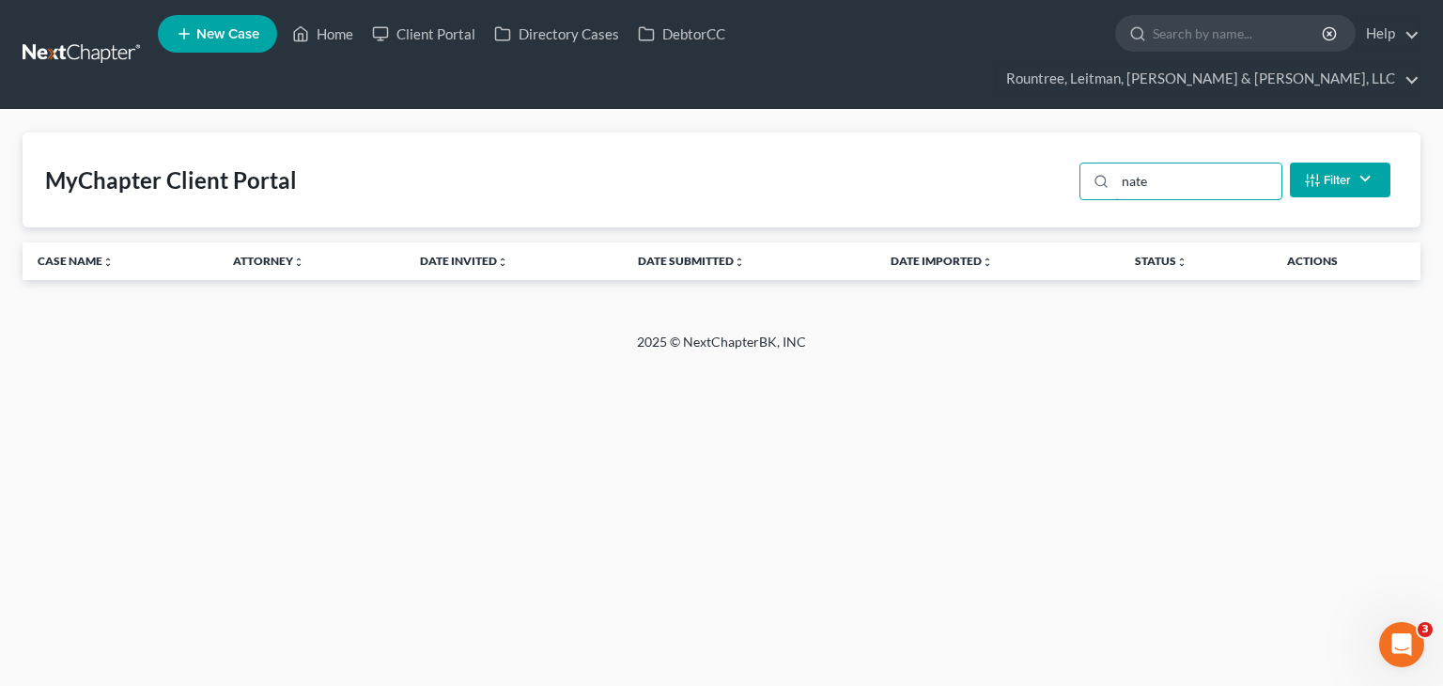
click at [1057, 138] on div "MyChapter Client Portal nate Filter Status Filter... Invited In Progress Ready …" at bounding box center [722, 179] width 1398 height 95
type input "global"
click at [427, 40] on link "Client Portal" at bounding box center [424, 34] width 122 height 34
click at [428, 36] on link "Client Portal" at bounding box center [424, 34] width 122 height 34
click at [1311, 163] on button "Filter" at bounding box center [1340, 180] width 101 height 35
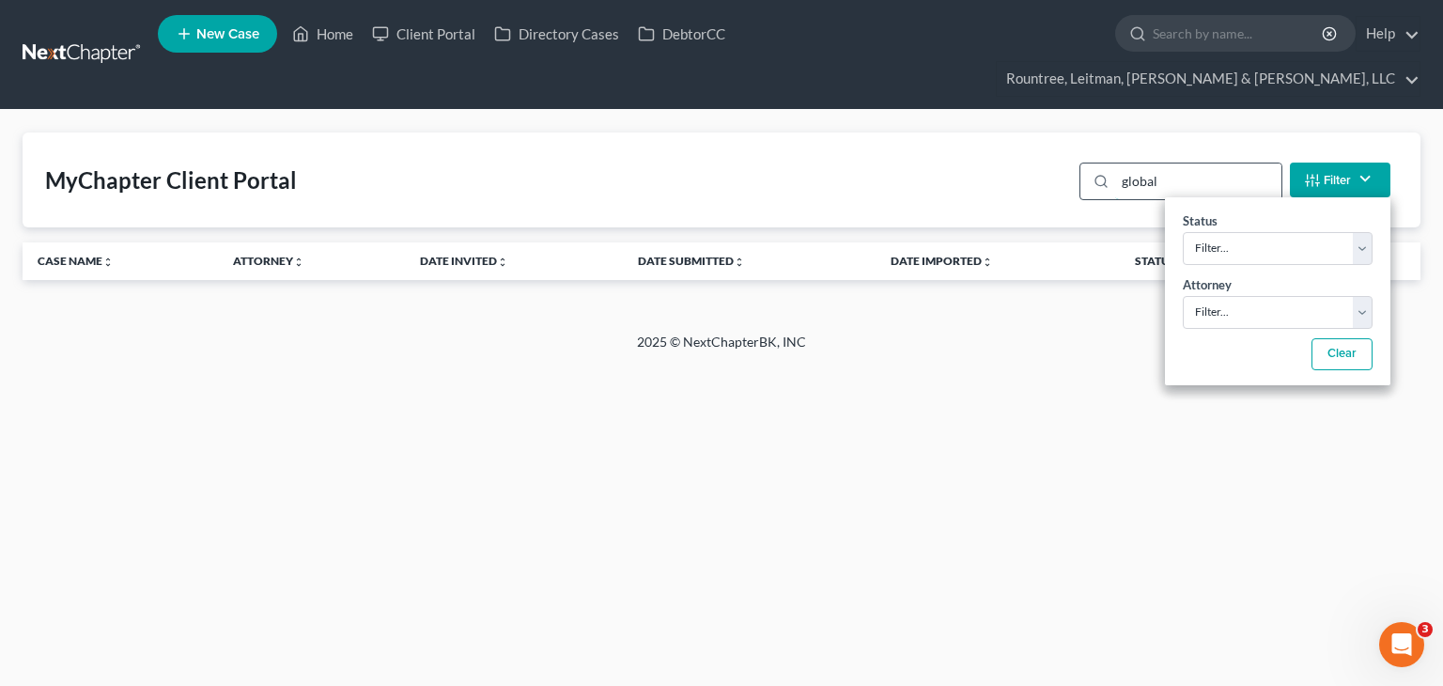
click at [1240, 163] on input "global" at bounding box center [1198, 181] width 166 height 36
drag, startPoint x: 984, startPoint y: 458, endPoint x: 931, endPoint y: 369, distance: 104.1
click at [981, 436] on div "Home New Case Client Portal Directory Cases DebtorCC Rountree, [PERSON_NAME], […" at bounding box center [721, 343] width 1443 height 686
